Goal: Information Seeking & Learning: Learn about a topic

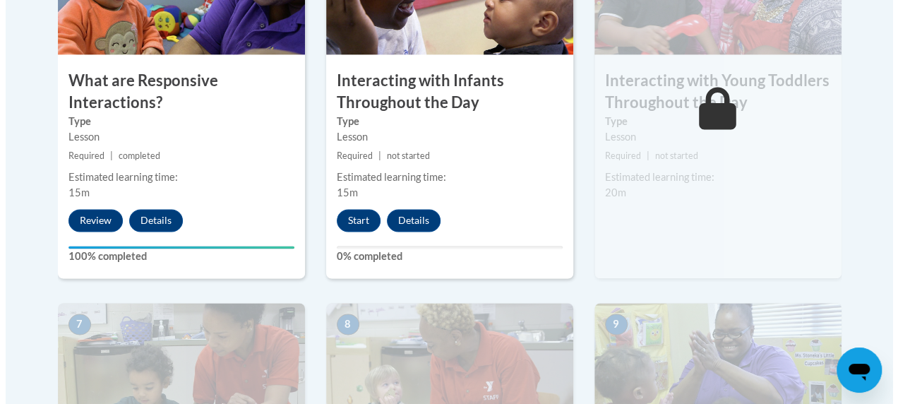
scroll to position [985, 0]
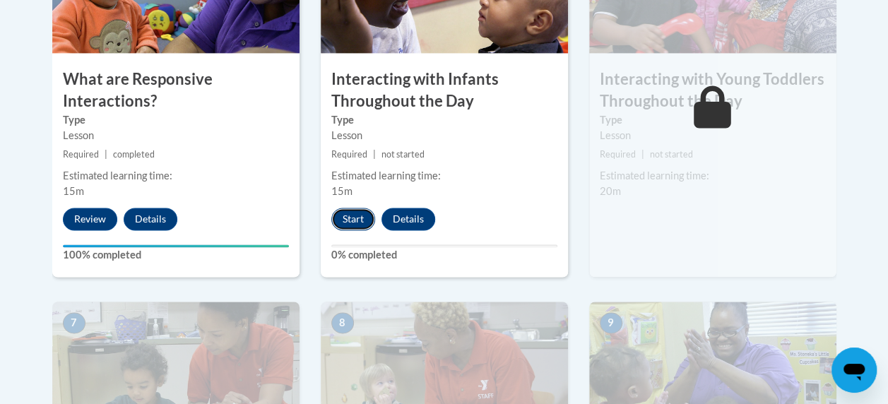
click at [359, 218] on button "Start" at bounding box center [353, 219] width 44 height 23
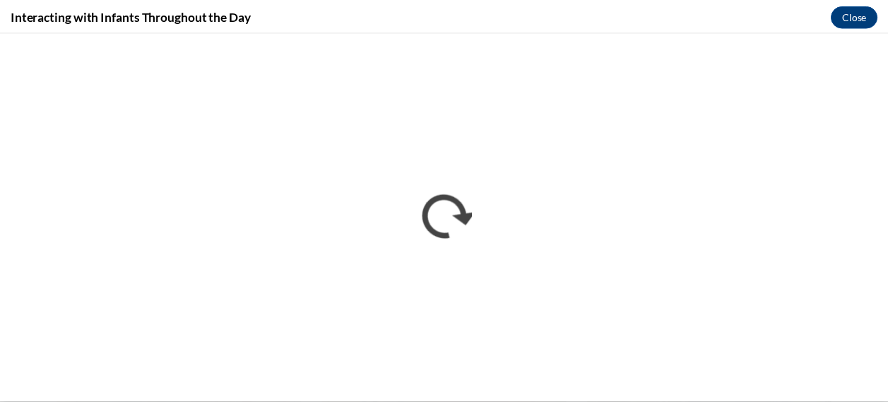
scroll to position [0, 0]
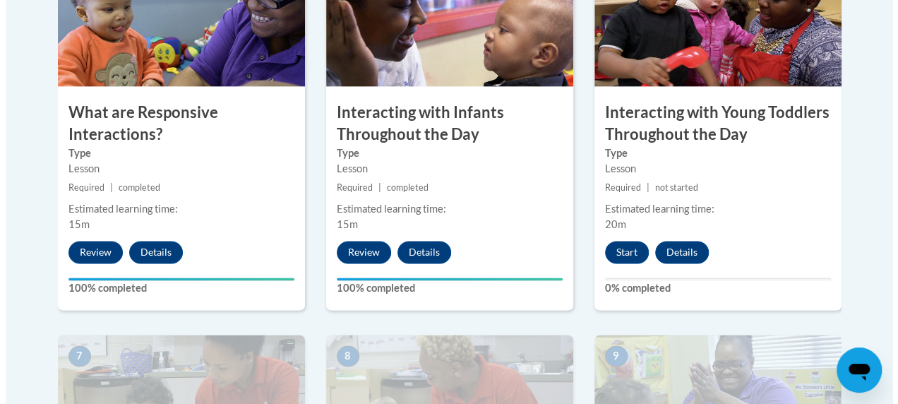
scroll to position [956, 0]
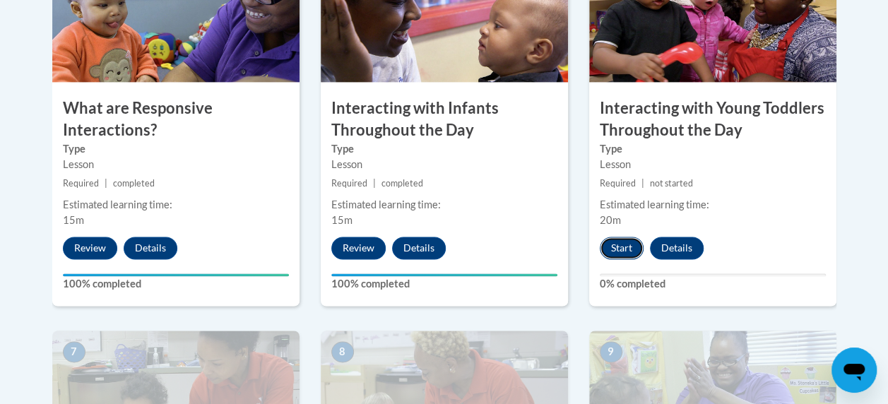
click at [622, 247] on button "Start" at bounding box center [622, 248] width 44 height 23
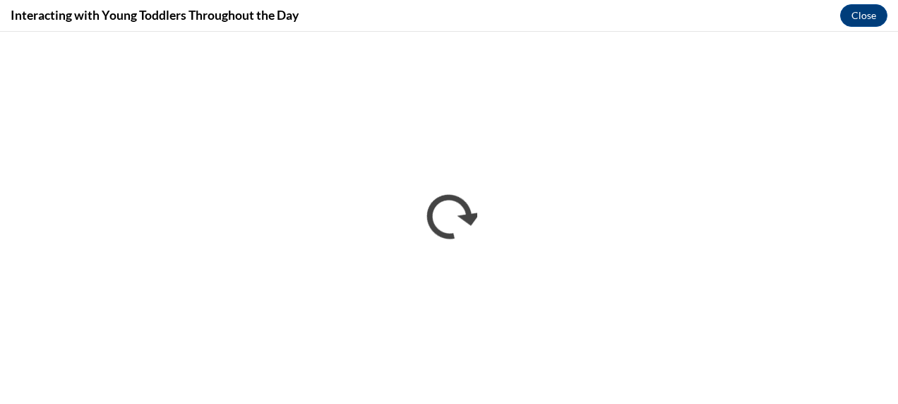
scroll to position [0, 0]
